Goal: Information Seeking & Learning: Learn about a topic

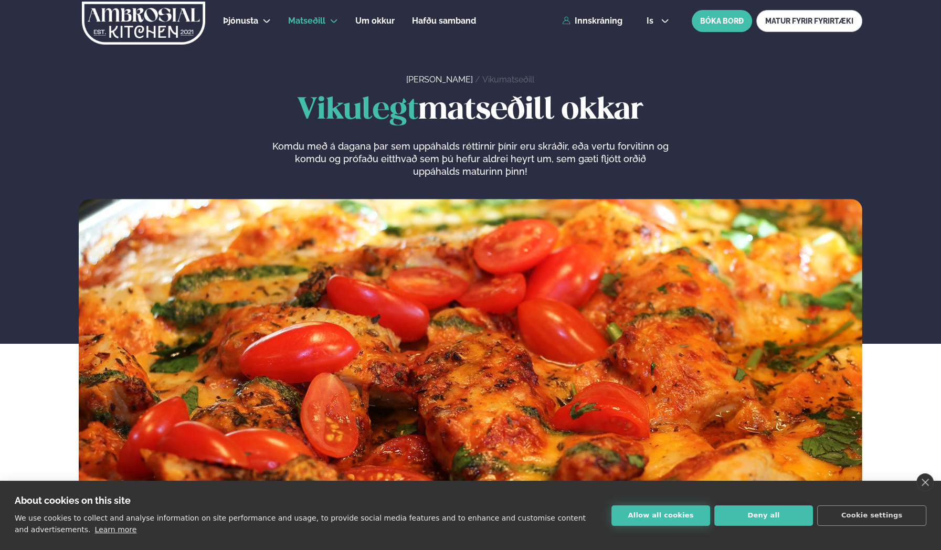
click at [666, 512] on button "Allow all cookies" at bounding box center [661, 516] width 99 height 20
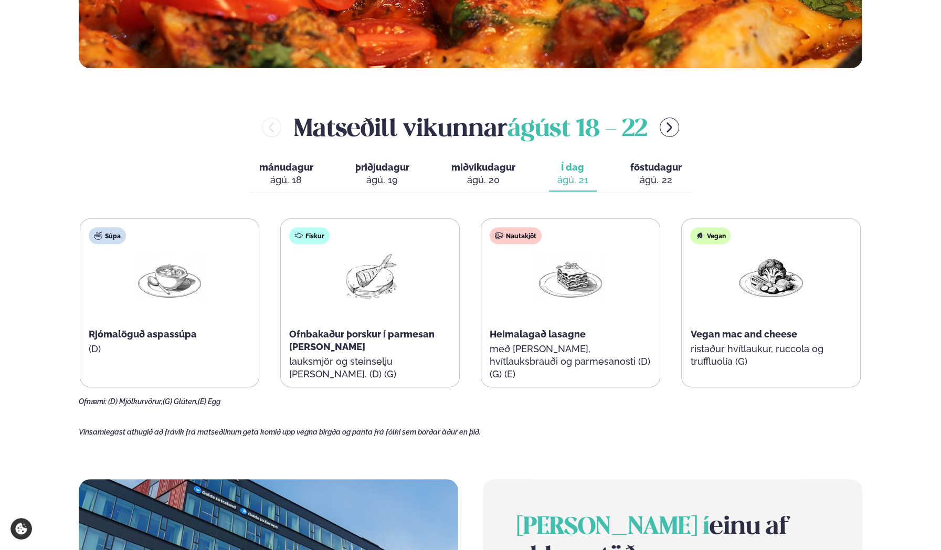
scroll to position [472, 0]
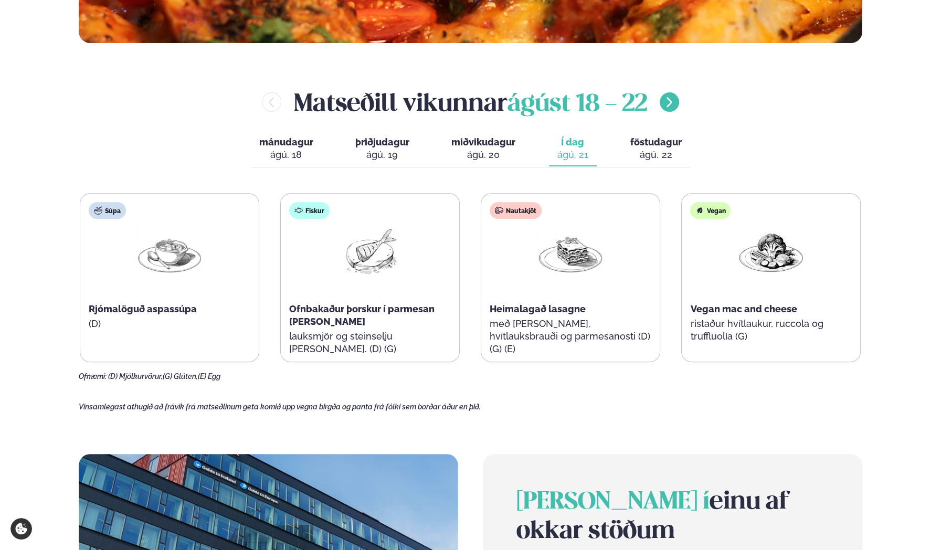
click at [670, 104] on icon "menu-btn-right" at bounding box center [669, 102] width 13 height 13
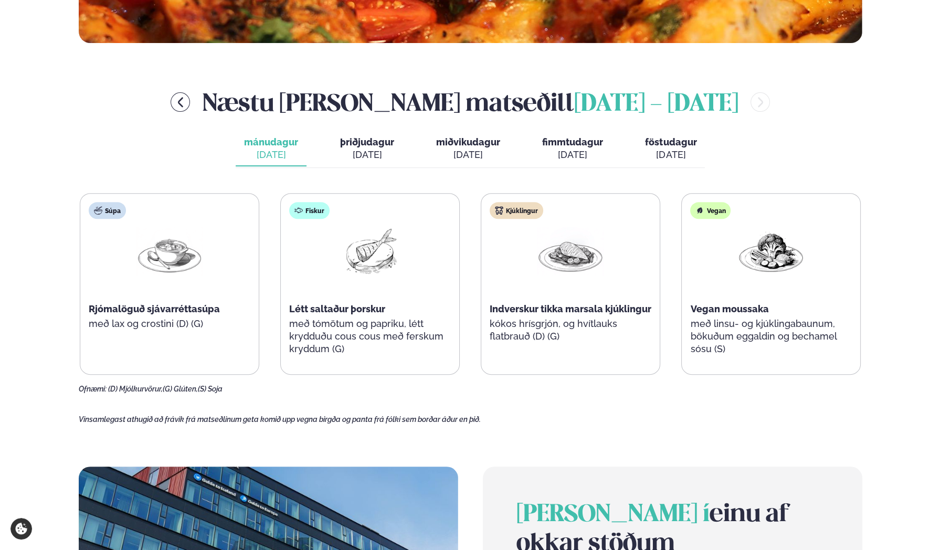
click at [368, 153] on div "[DATE]" at bounding box center [367, 155] width 54 height 13
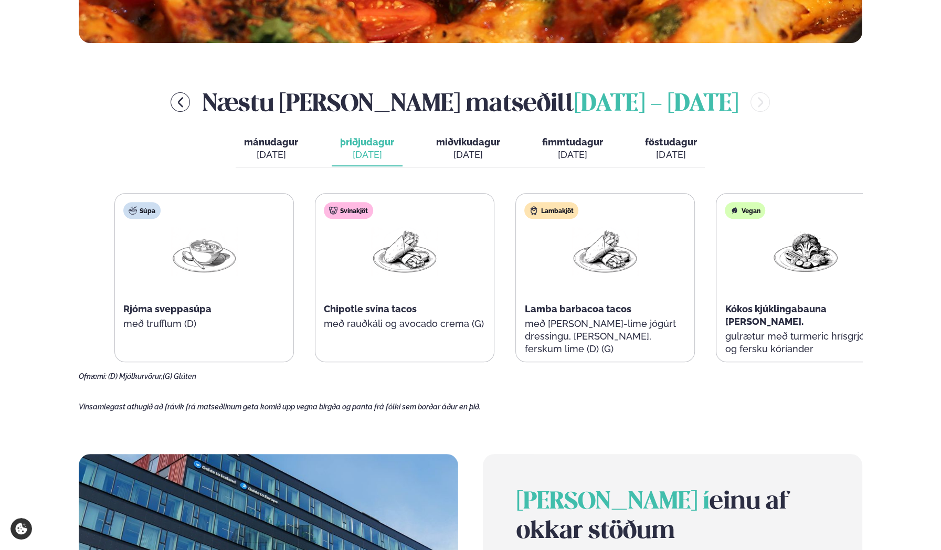
click at [359, 318] on div "Svínakjöt Chipotle svína tacos með rauðkáli og avocado crema (G)" at bounding box center [405, 278] width 178 height 168
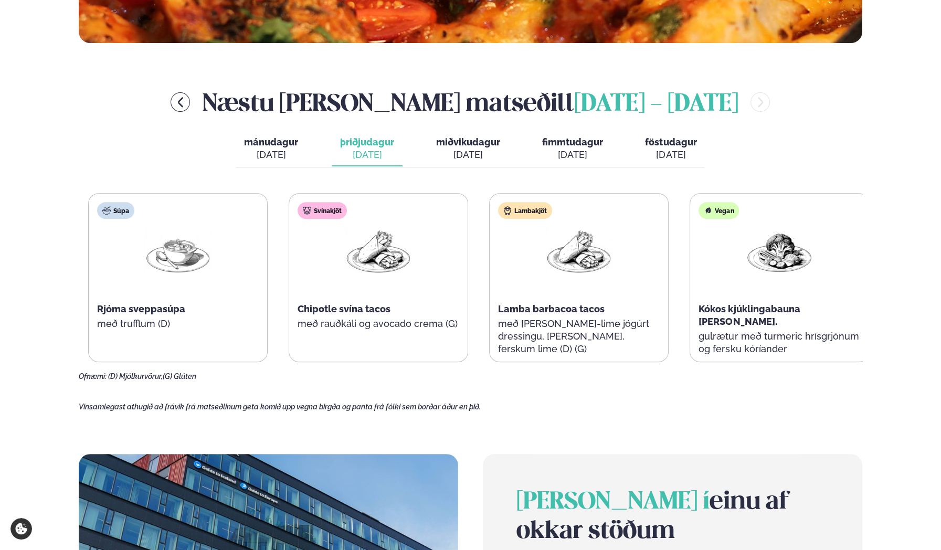
click at [307, 313] on span "Chipotle svína tacos" at bounding box center [344, 308] width 93 height 11
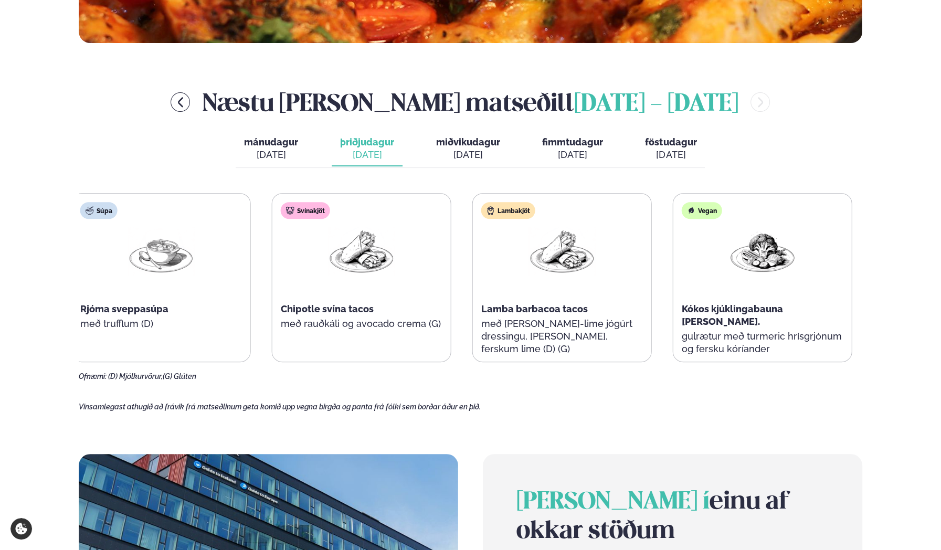
click at [418, 322] on p "með rauðkáli og avocado crema (G)" at bounding box center [362, 324] width 162 height 13
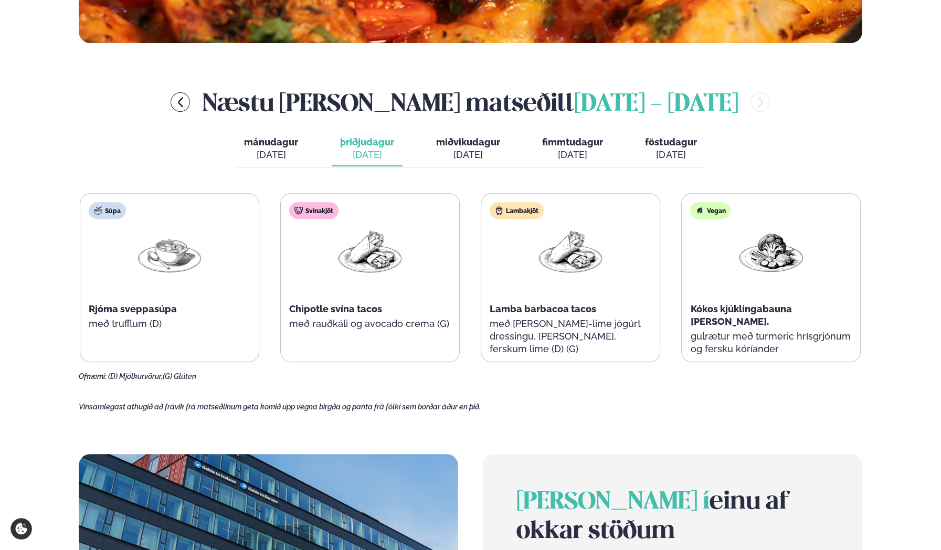
click at [482, 150] on div "[DATE]" at bounding box center [468, 155] width 64 height 13
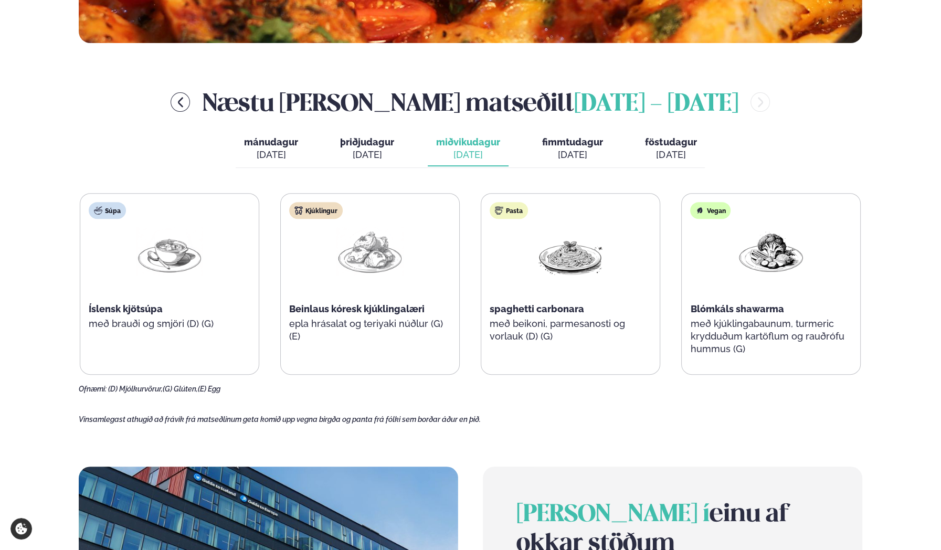
click at [383, 157] on div "[DATE]" at bounding box center [367, 155] width 54 height 13
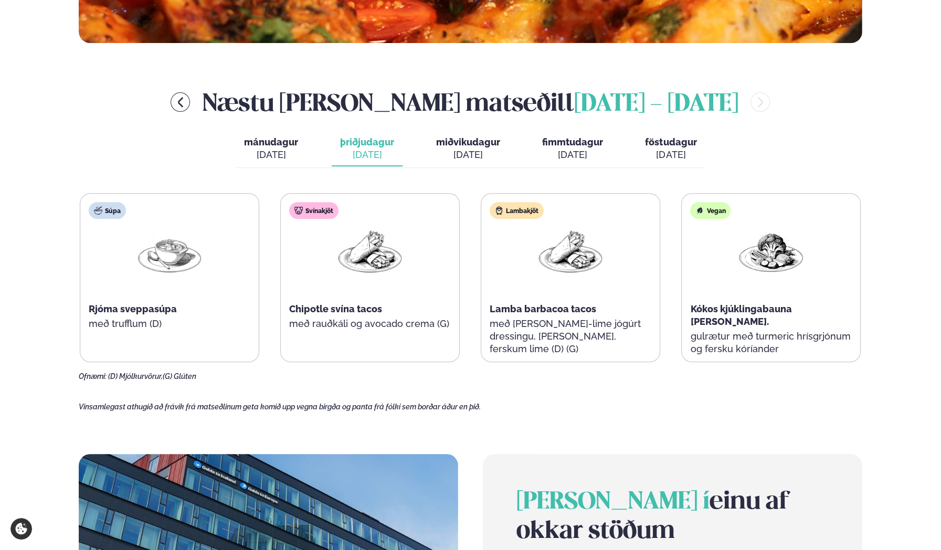
click at [501, 159] on button "miðvikudagur mið. [DATE]" at bounding box center [468, 149] width 81 height 35
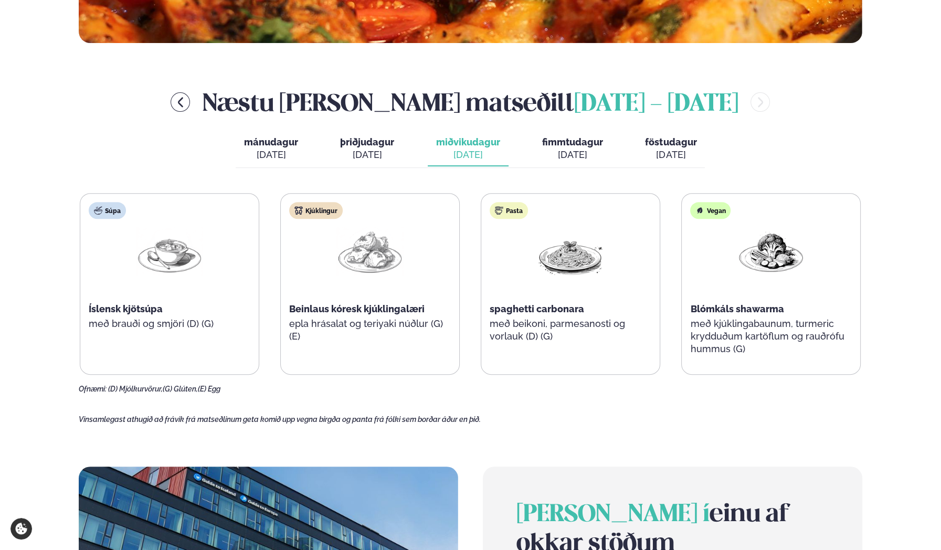
click at [576, 144] on span "fimmtudagur" at bounding box center [572, 141] width 61 height 11
